Goal: Task Accomplishment & Management: Use online tool/utility

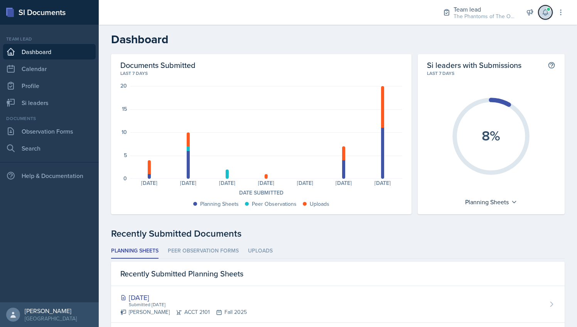
click at [546, 12] on icon at bounding box center [545, 12] width 8 height 8
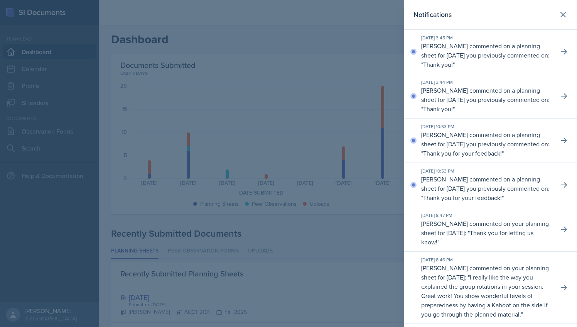
click at [204, 73] on div at bounding box center [288, 163] width 577 height 327
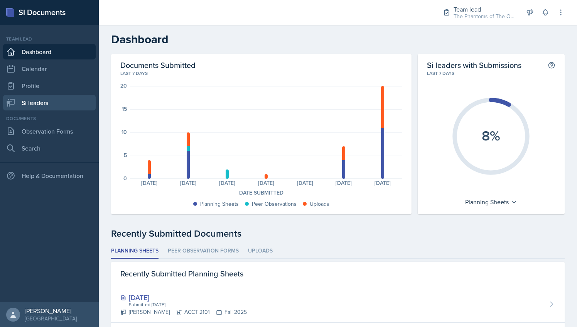
click at [60, 100] on link "Si leaders" at bounding box center [49, 102] width 93 height 15
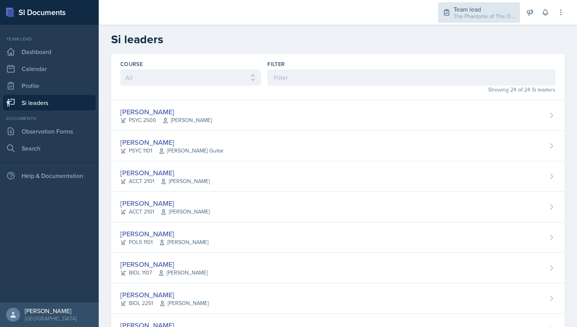
click at [502, 11] on div "Team lead" at bounding box center [484, 9] width 62 height 9
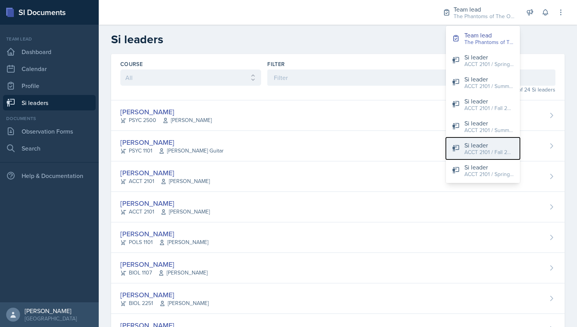
click at [476, 149] on div "ACCT 2101 / Fall 2025" at bounding box center [488, 152] width 49 height 8
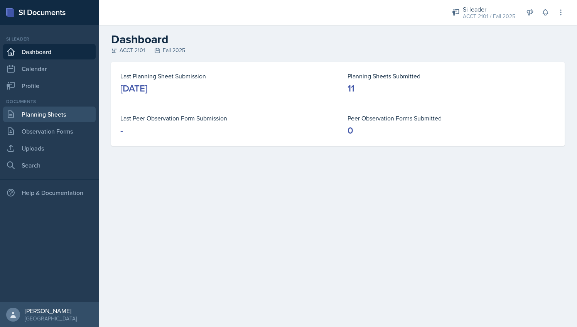
click at [73, 108] on link "Planning Sheets" at bounding box center [49, 113] width 93 height 15
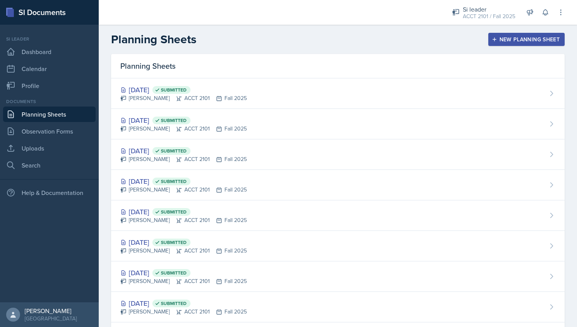
click at [401, 45] on div "Planning Sheets New Planning Sheet" at bounding box center [338, 39] width 478 height 14
click at [524, 34] on button "New Planning Sheet" at bounding box center [526, 39] width 76 height 13
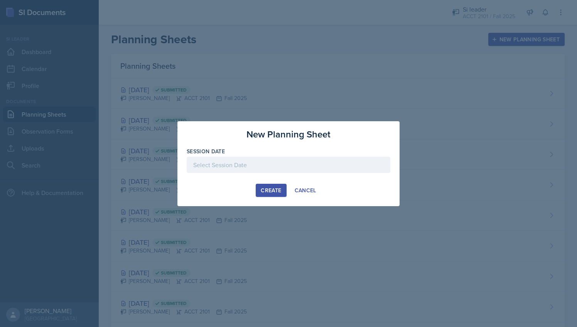
click at [282, 162] on div at bounding box center [289, 165] width 204 height 16
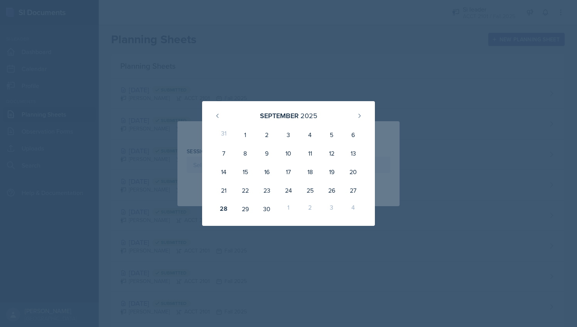
click at [268, 218] on div "31 1 2 3 4 5 6 7 8 9 10 11 12 13 14 15 16 17 18 19 20 21 22 23 24 25 26 27 28 2…" at bounding box center [288, 172] width 154 height 96
click at [269, 211] on div "30" at bounding box center [267, 208] width 22 height 19
type input "[DATE]"
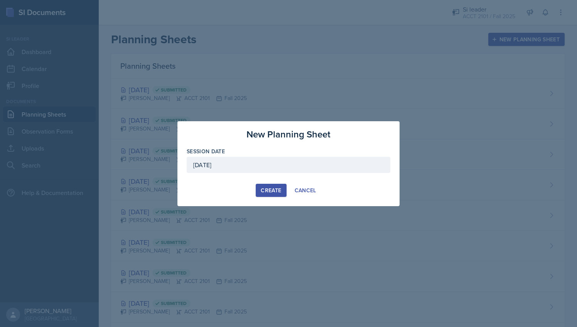
click at [268, 185] on button "Create" at bounding box center [271, 190] width 30 height 13
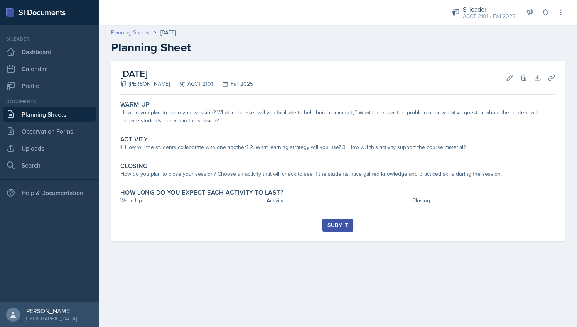
click at [128, 32] on link "Planning Sheets" at bounding box center [130, 33] width 39 height 8
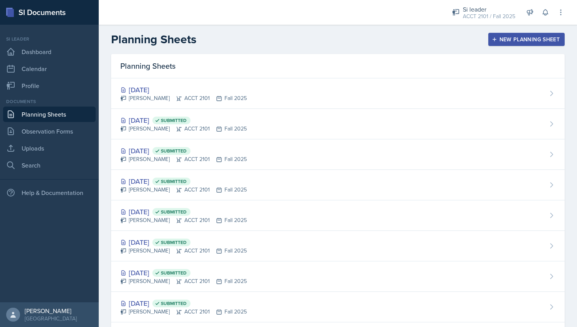
click at [507, 44] on button "New Planning Sheet" at bounding box center [526, 39] width 76 height 13
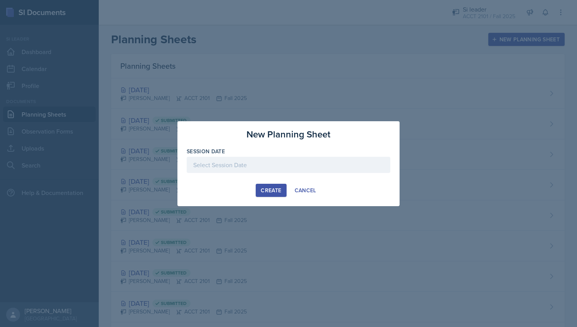
click at [312, 162] on div at bounding box center [289, 165] width 204 height 16
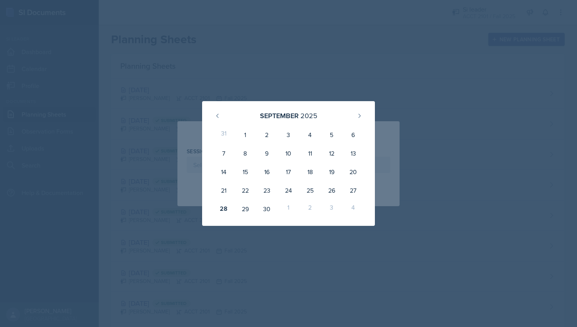
click at [310, 210] on div "2" at bounding box center [310, 208] width 22 height 19
click at [362, 115] on button at bounding box center [359, 116] width 12 height 12
click at [309, 133] on div "2" at bounding box center [310, 134] width 22 height 19
type input "[DATE]"
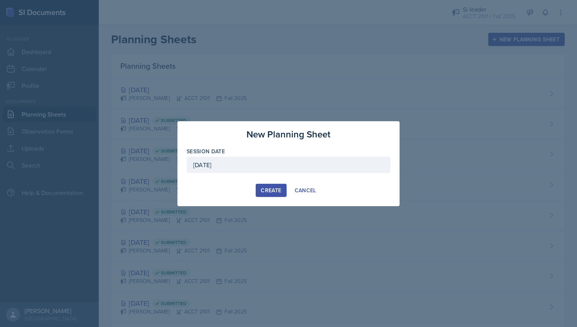
click at [268, 192] on div "Create" at bounding box center [271, 190] width 20 height 6
